Goal: Find specific page/section: Find specific page/section

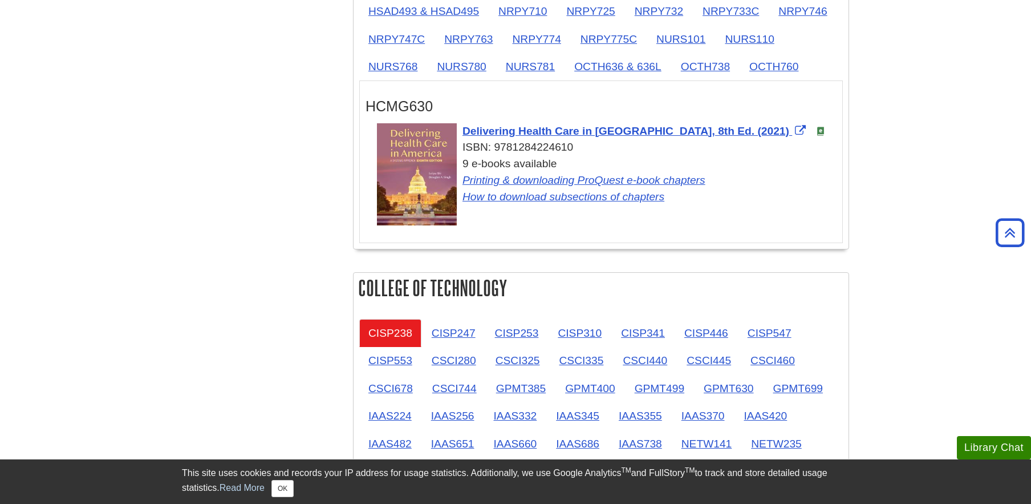
scroll to position [1312, 0]
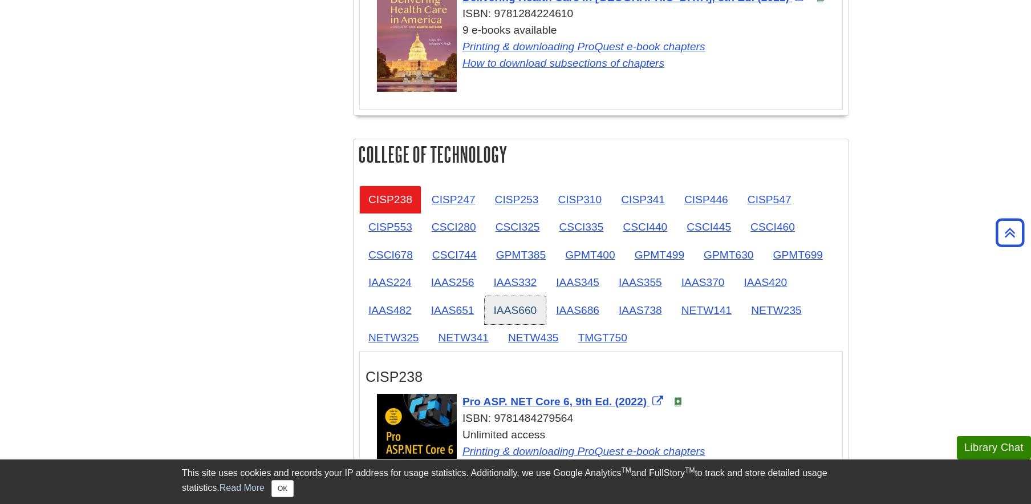
click at [497, 306] on link "IAAS660" at bounding box center [516, 310] width 62 height 28
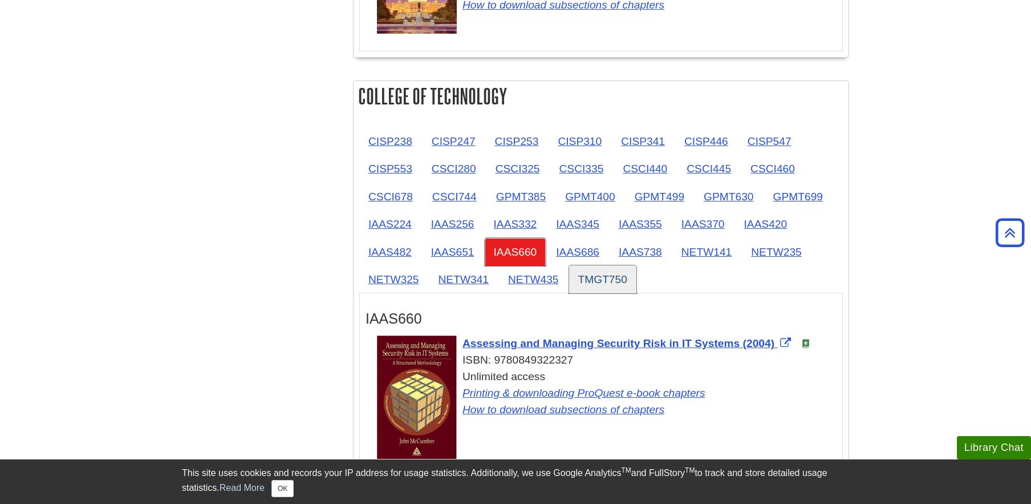
scroll to position [1426, 0]
